Goal: Find specific page/section: Find specific page/section

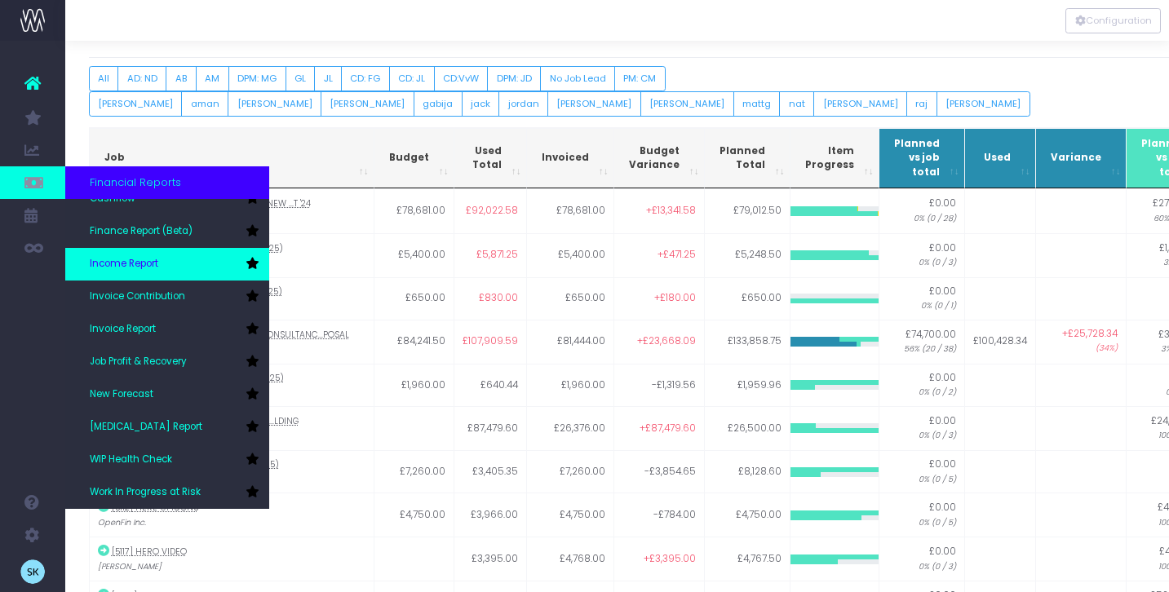
scroll to position [38, 0]
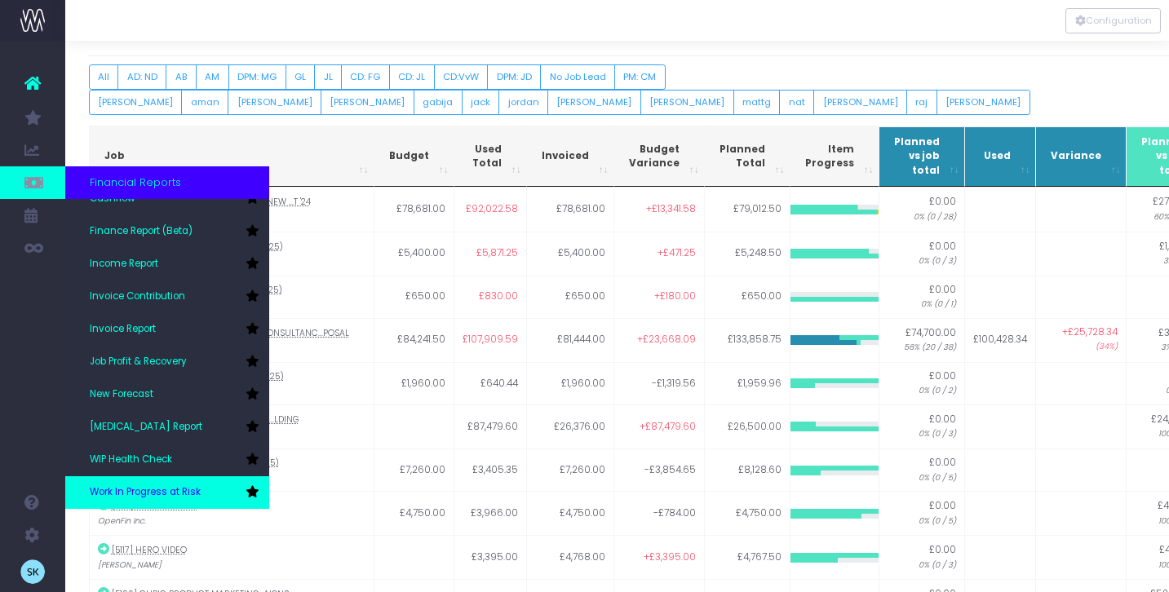
click at [155, 487] on span "Work In Progress at Risk" at bounding box center [145, 492] width 111 height 15
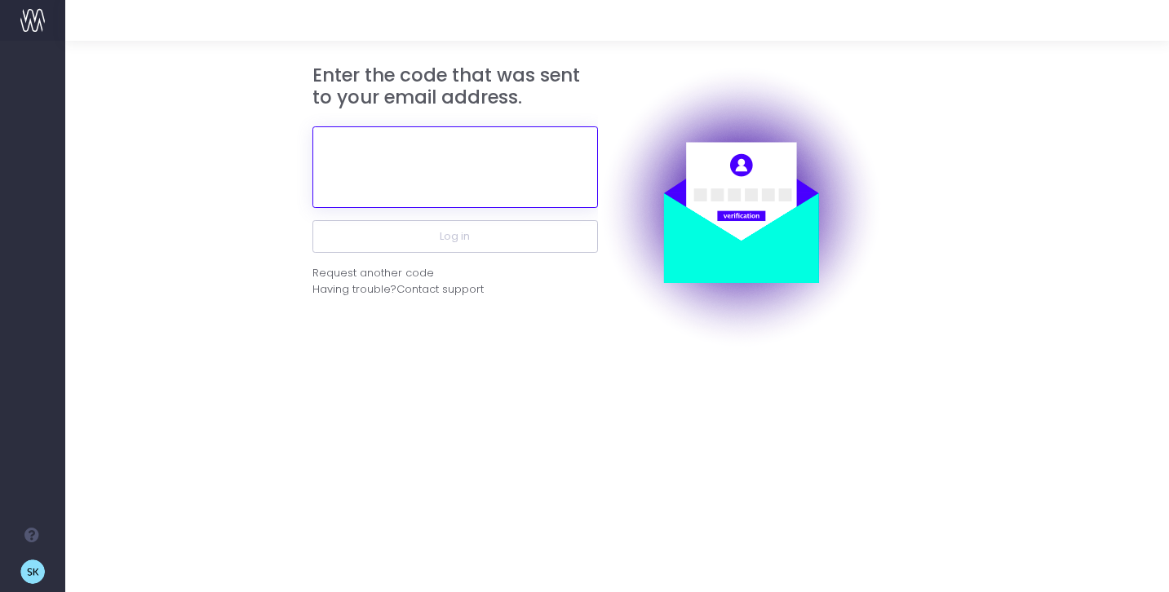
click at [477, 135] on input "text" at bounding box center [454, 167] width 285 height 82
paste input "614194"
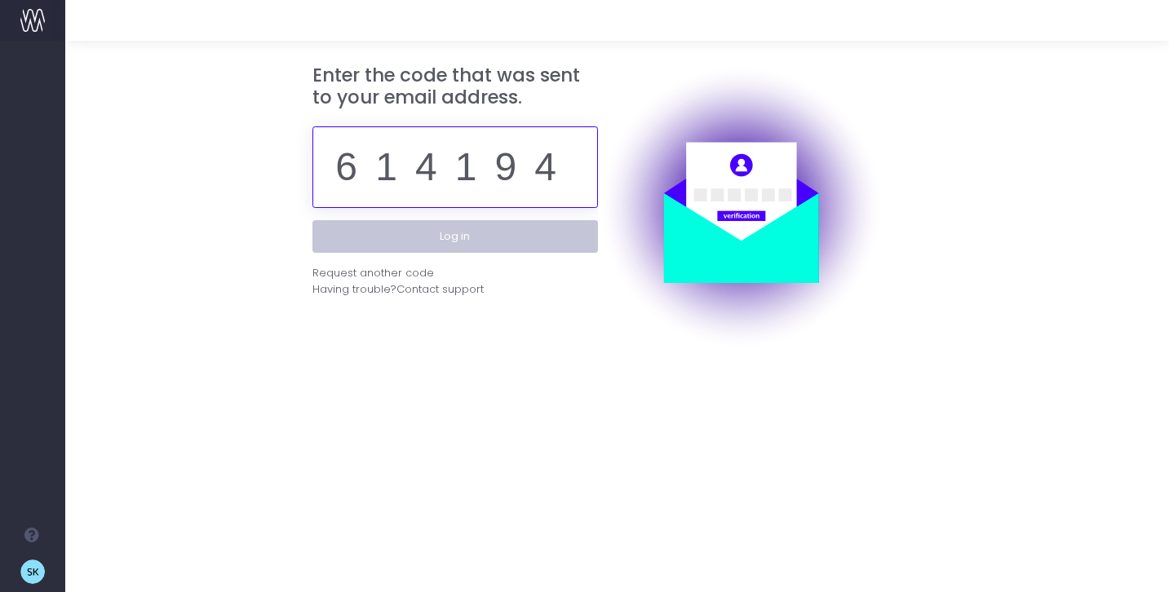
type input "614194"
click at [476, 236] on button "Log in" at bounding box center [454, 236] width 285 height 33
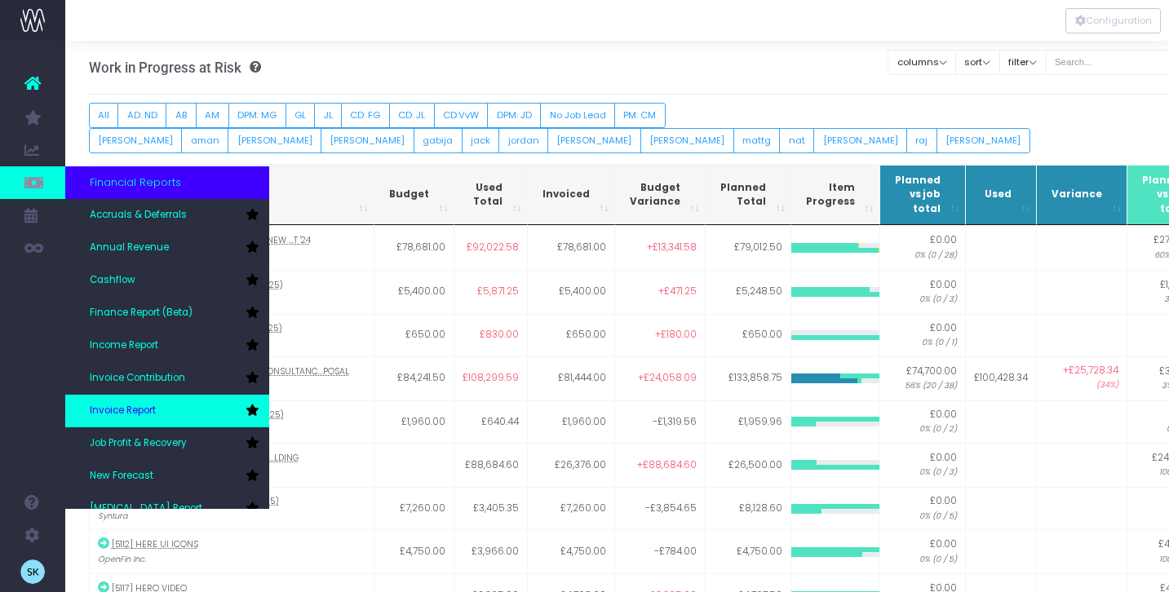
scroll to position [82, 0]
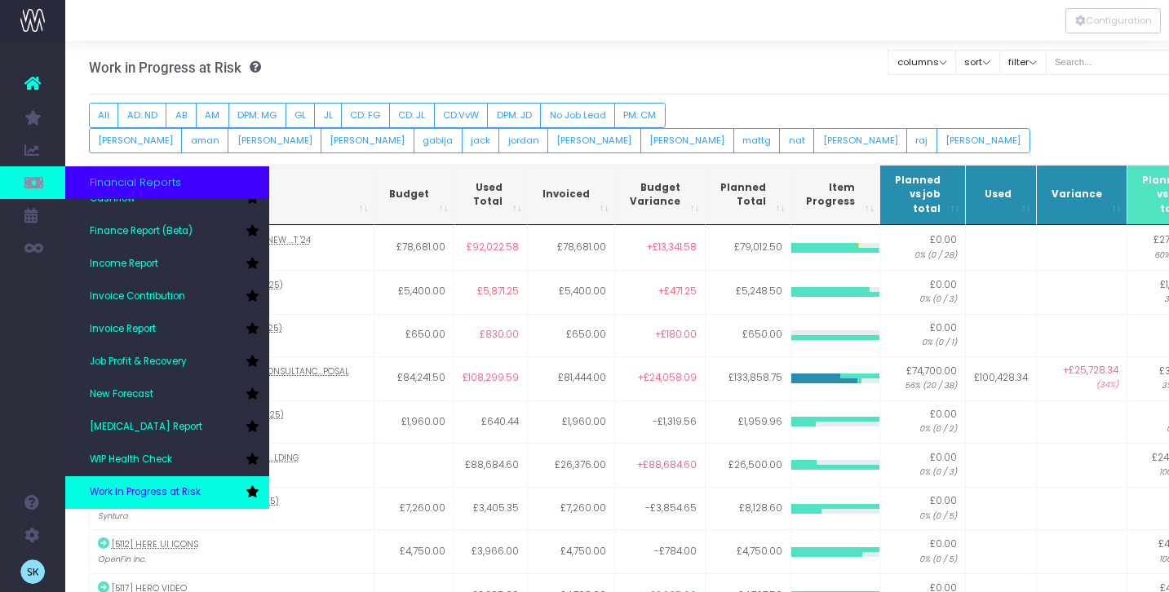
click at [148, 485] on span "Work In Progress at Risk" at bounding box center [145, 492] width 111 height 15
